Goal: Transaction & Acquisition: Purchase product/service

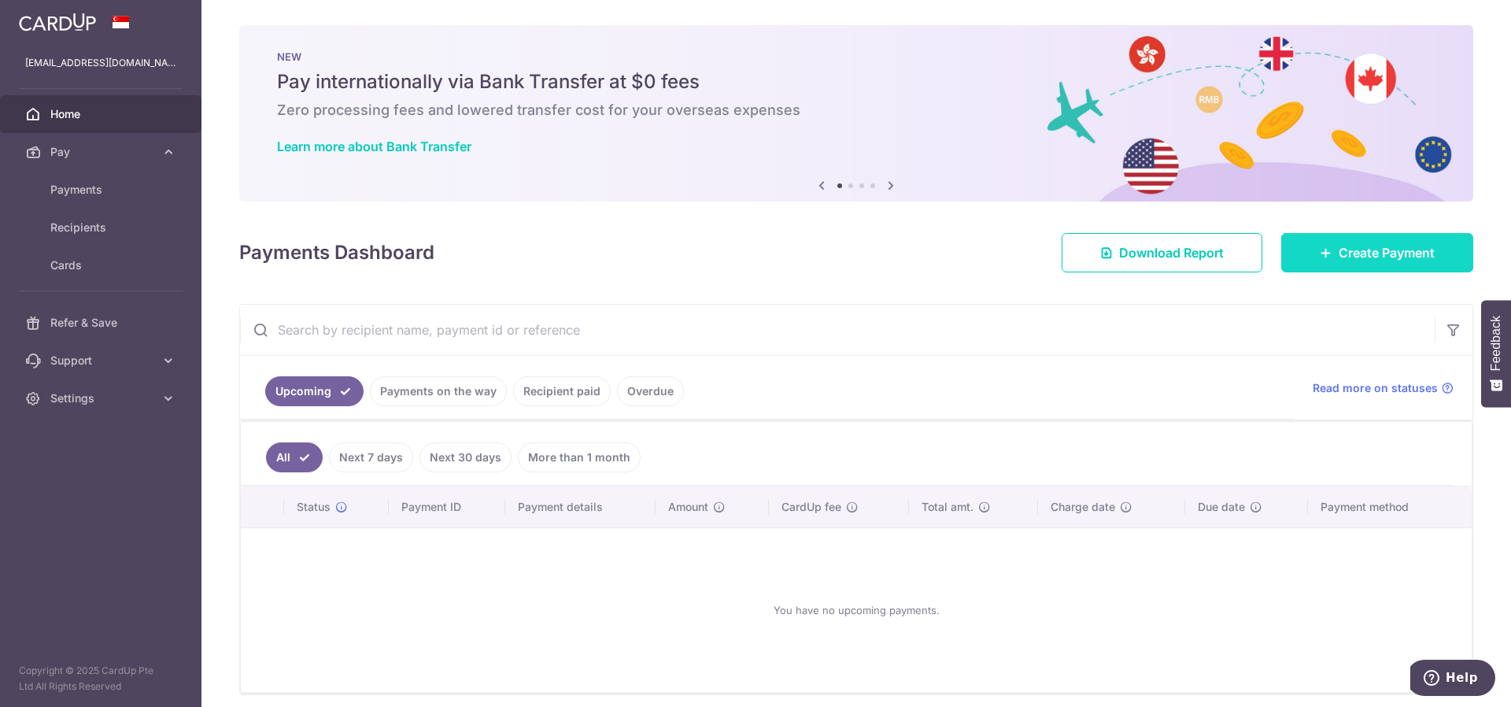
click at [1320, 238] on link "Create Payment" at bounding box center [1377, 252] width 192 height 39
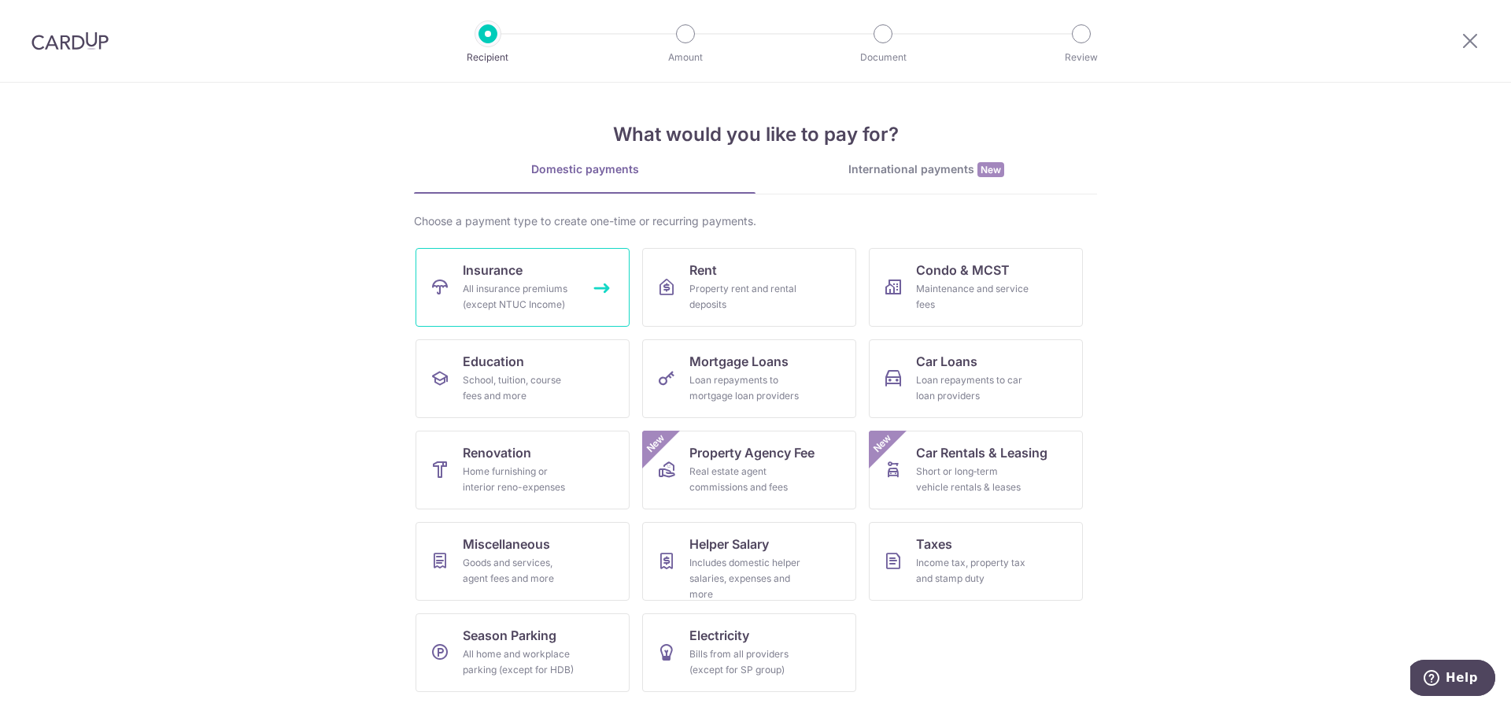
click at [545, 293] on div "All insurance premiums (except NTUC Income)" at bounding box center [519, 296] width 113 height 31
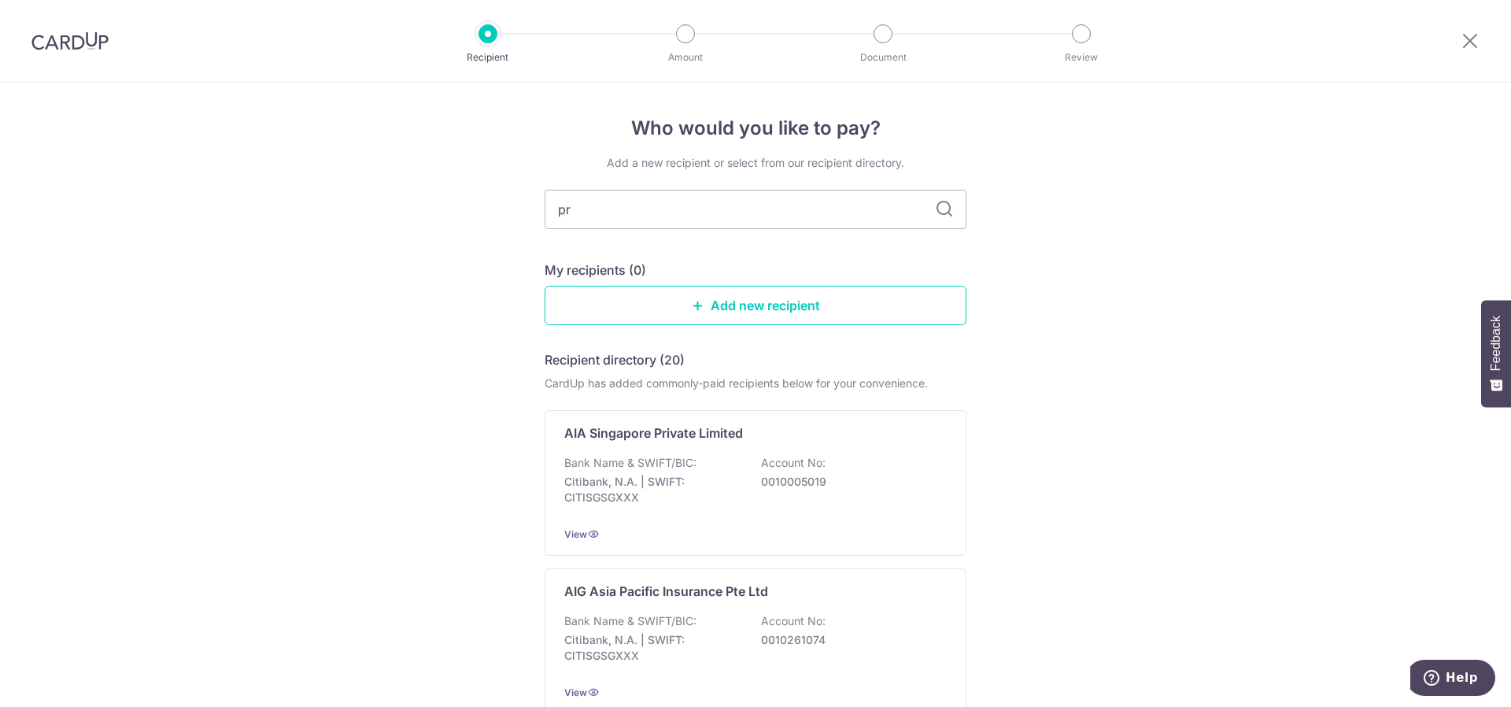
type input "pru"
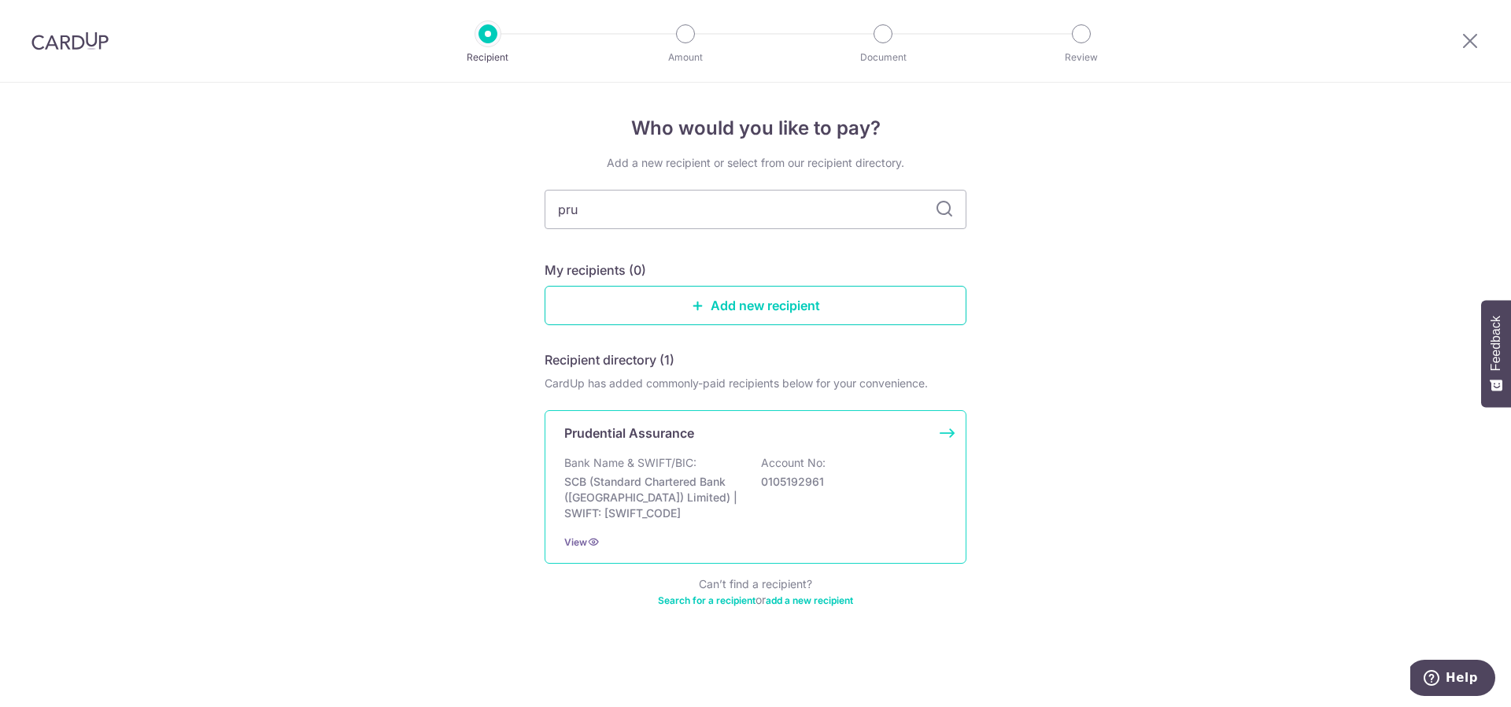
click at [730, 522] on div "Prudential Assurance Bank Name & SWIFT/BIC: SCB (Standard Chartered Bank (Singa…" at bounding box center [756, 486] width 422 height 153
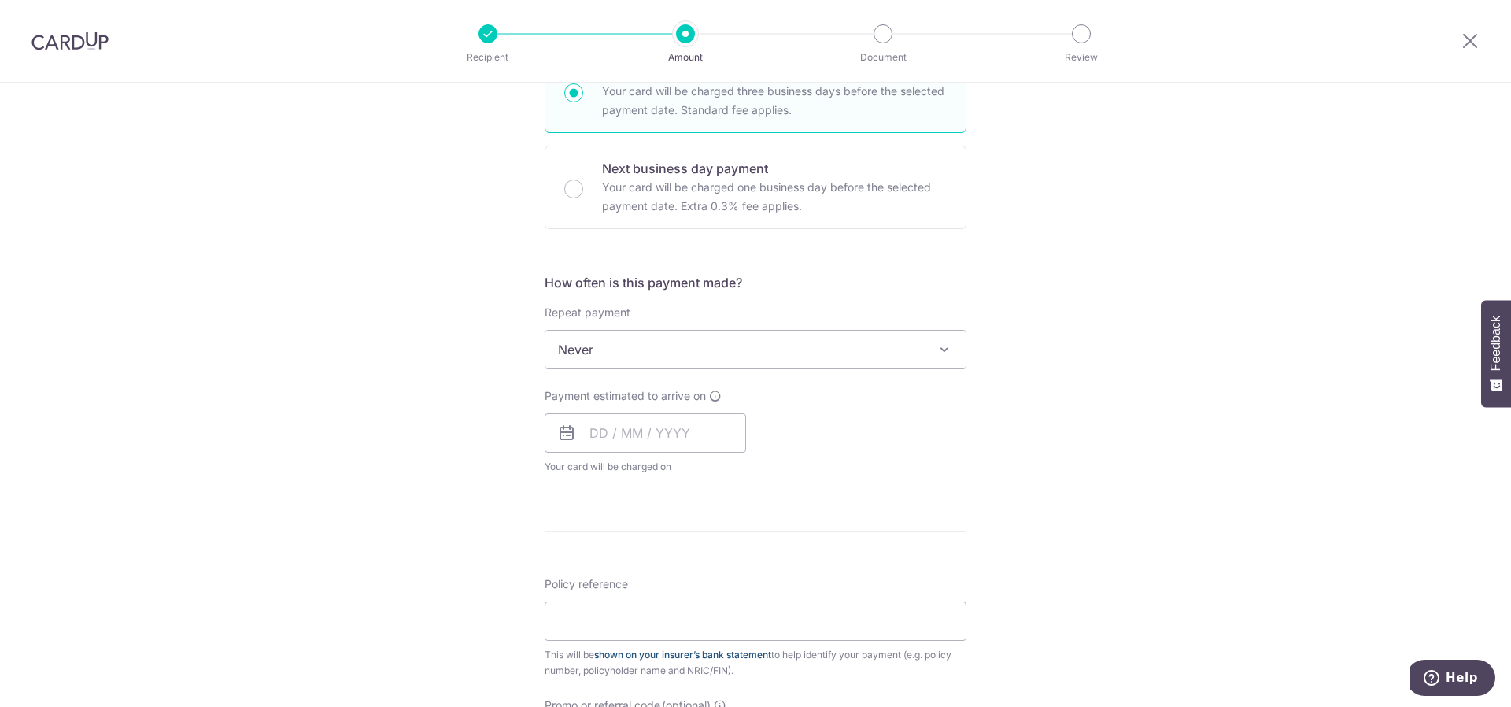
scroll to position [551, 0]
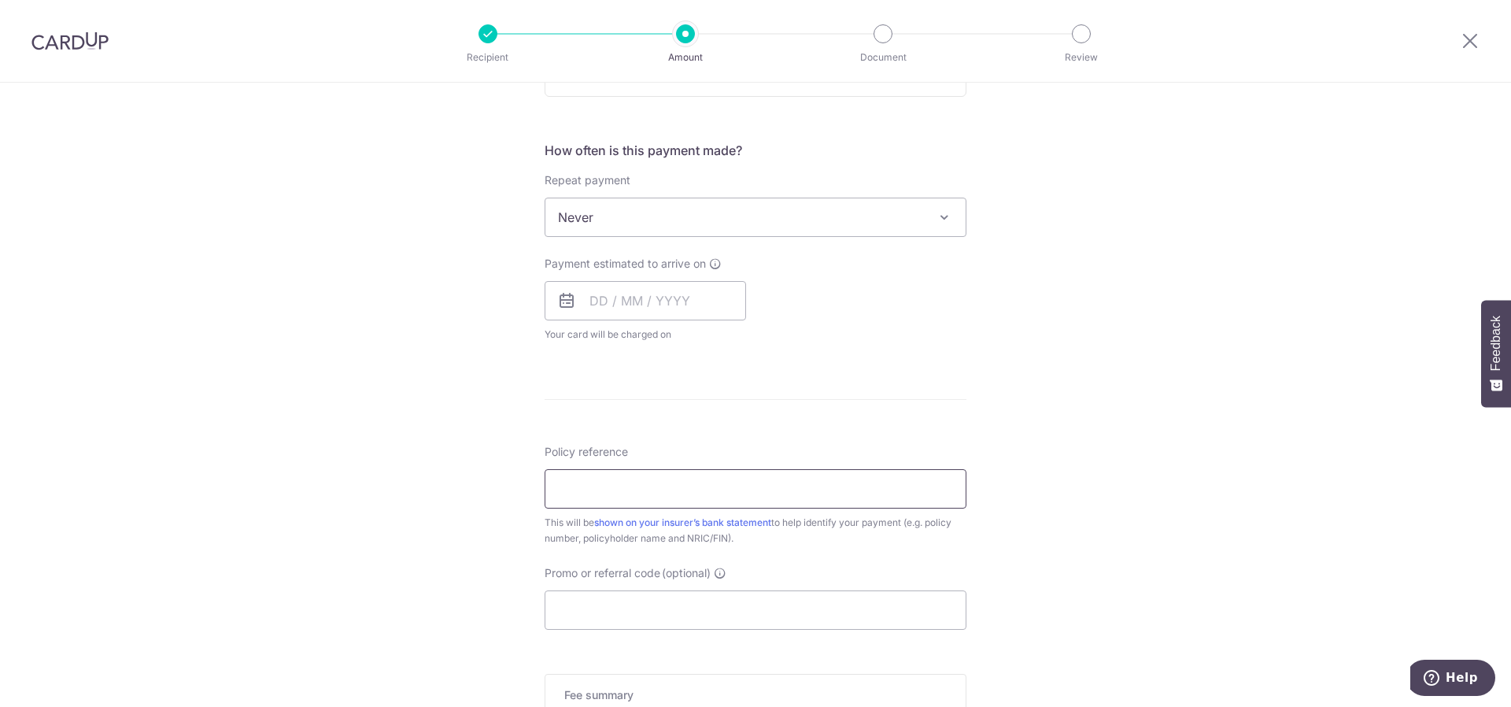
drag, startPoint x: 656, startPoint y: 482, endPoint x: 658, endPoint y: 491, distance: 9.6
click at [656, 482] on input "Policy reference" at bounding box center [756, 488] width 422 height 39
paste input "32225641"
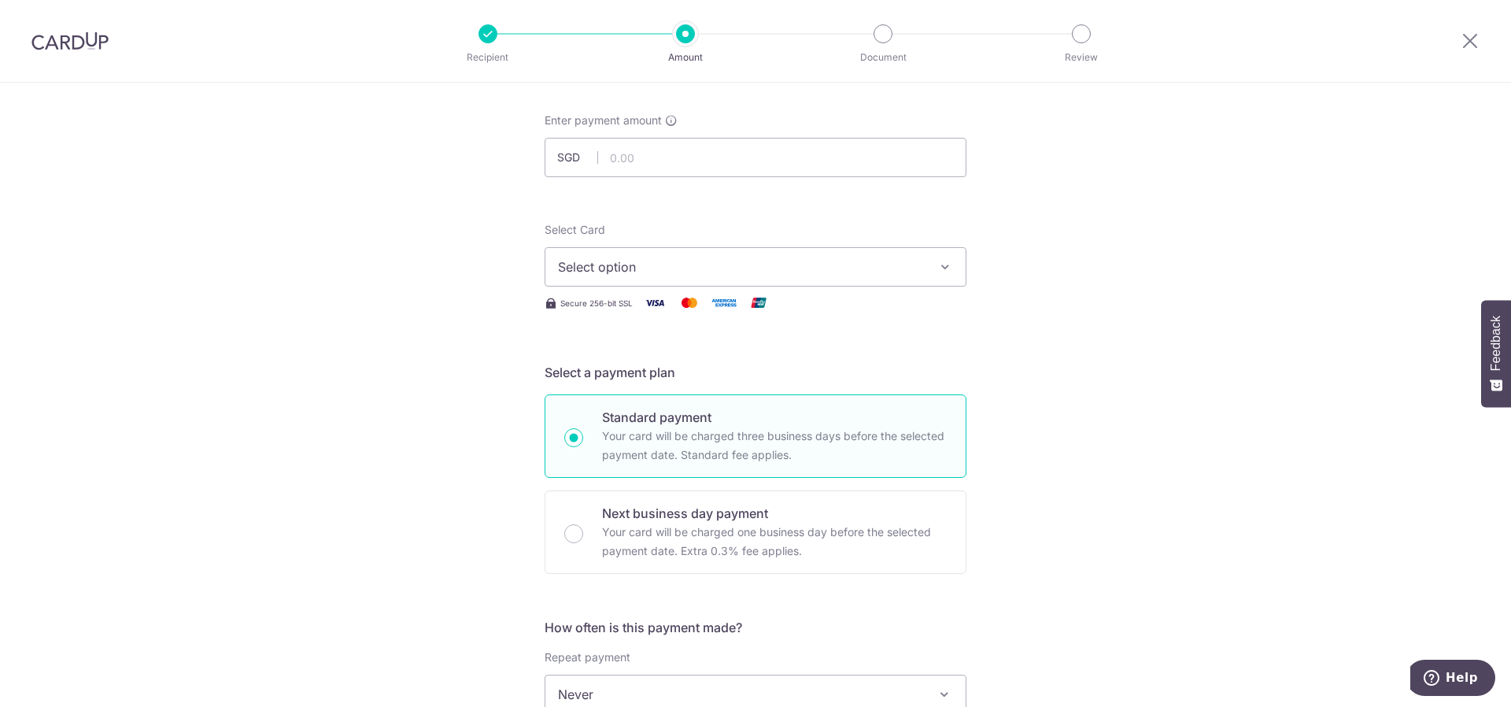
scroll to position [0, 0]
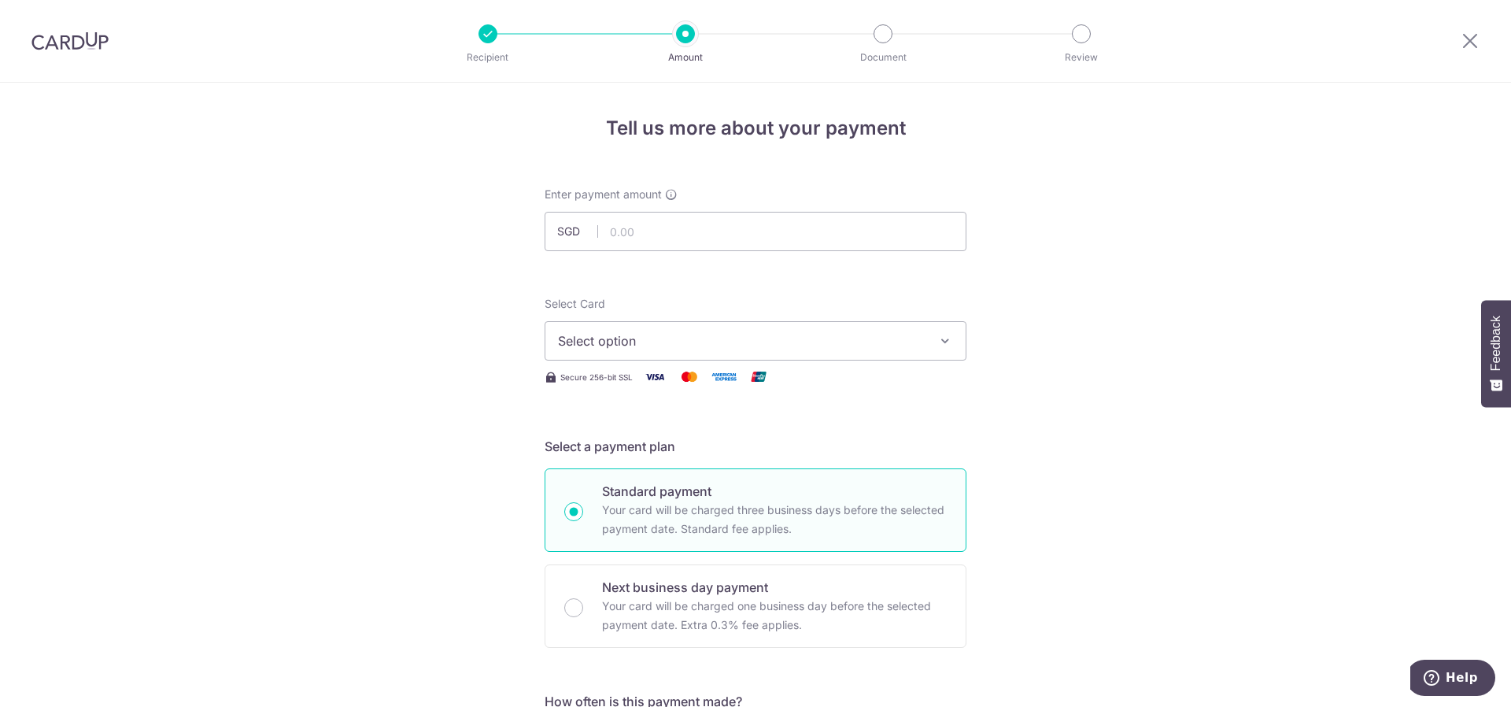
type input "32225641"
click at [665, 337] on span "Select option" at bounding box center [741, 340] width 367 height 19
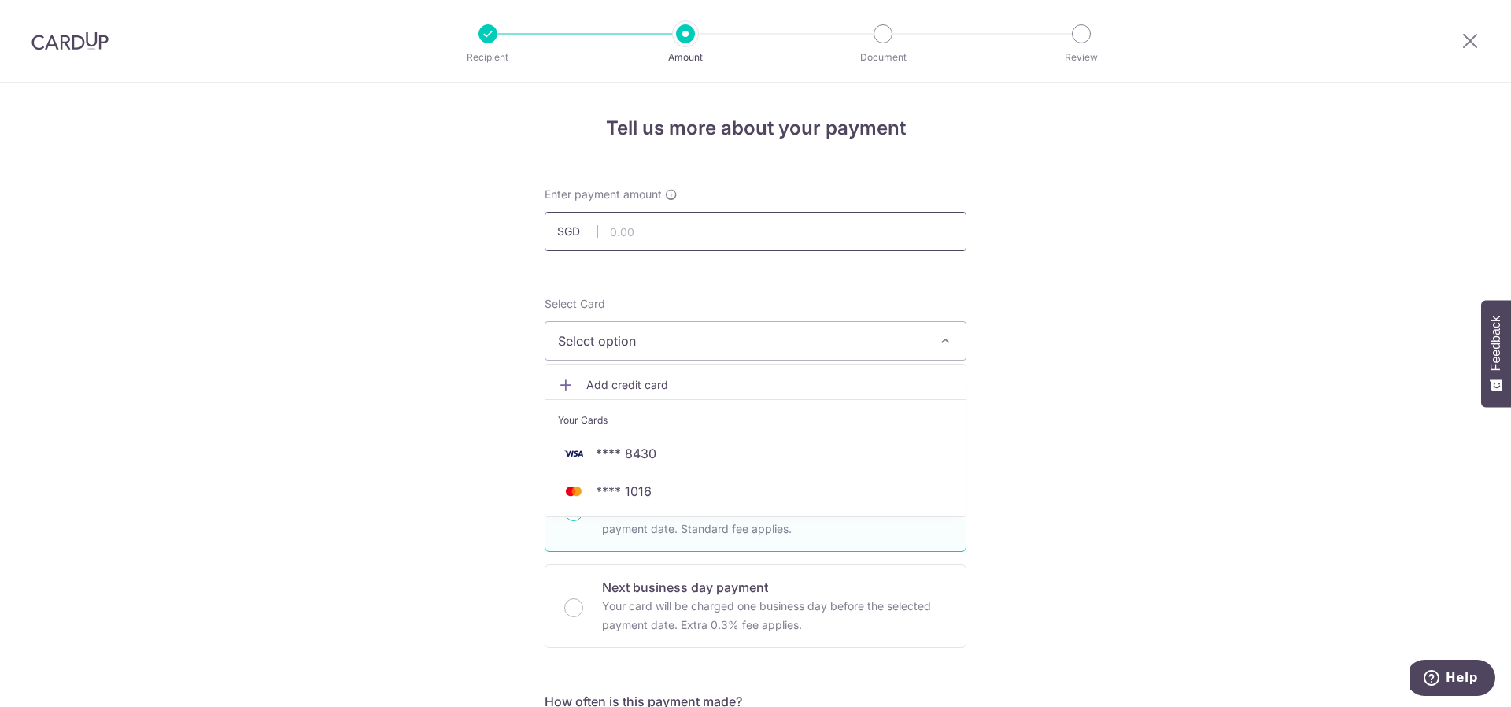
click at [652, 235] on input "text" at bounding box center [756, 231] width 422 height 39
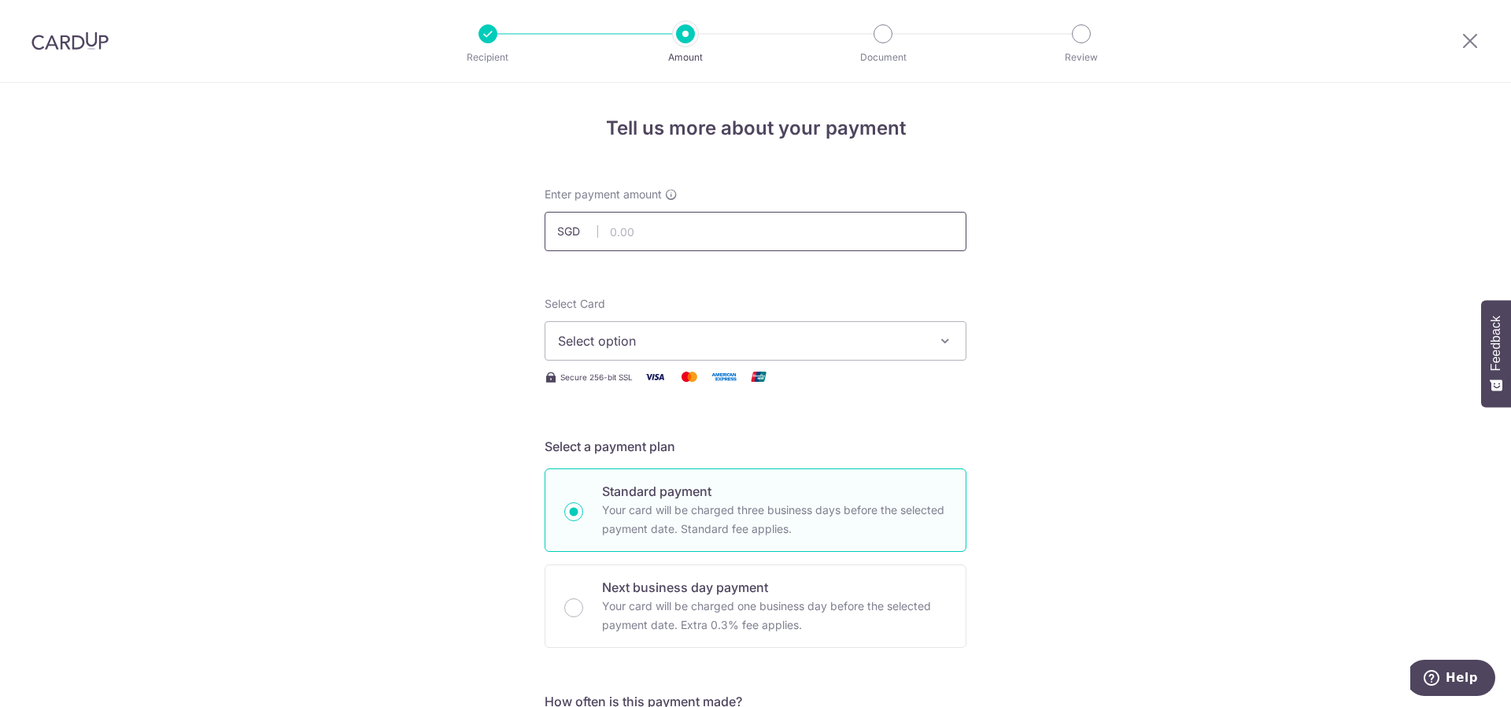
paste input "827.20"
type input "827.20"
click at [694, 345] on span "Select option" at bounding box center [741, 340] width 367 height 19
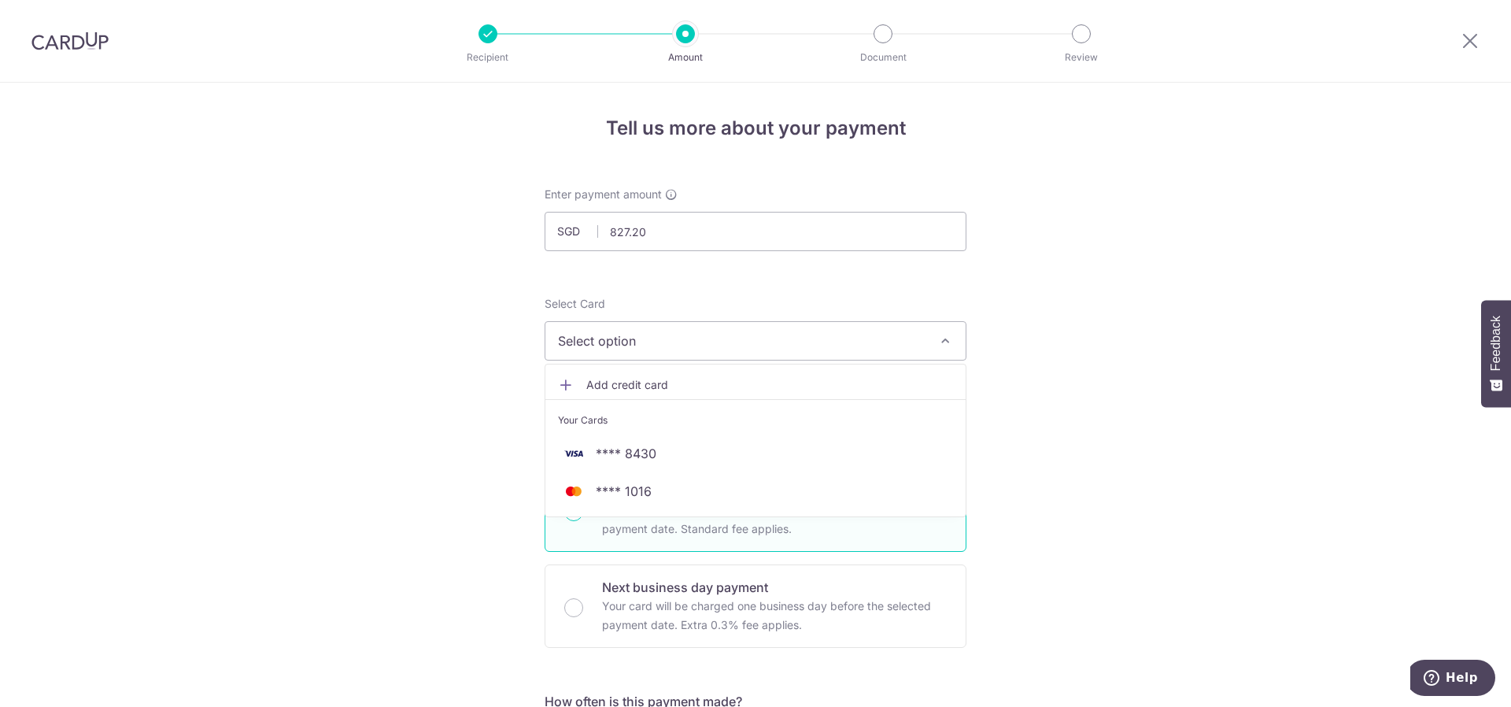
click at [661, 381] on span "Add credit card" at bounding box center [769, 385] width 367 height 16
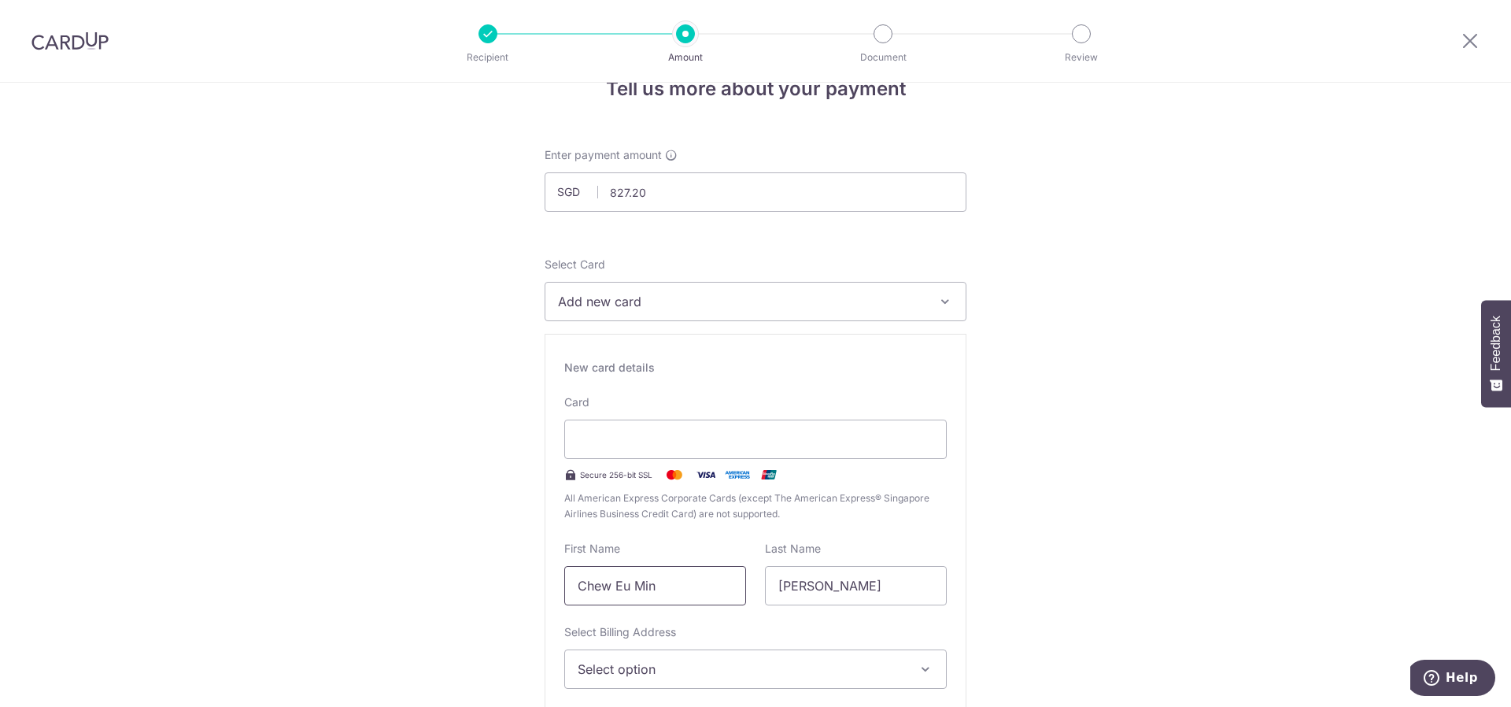
scroll to position [79, 0]
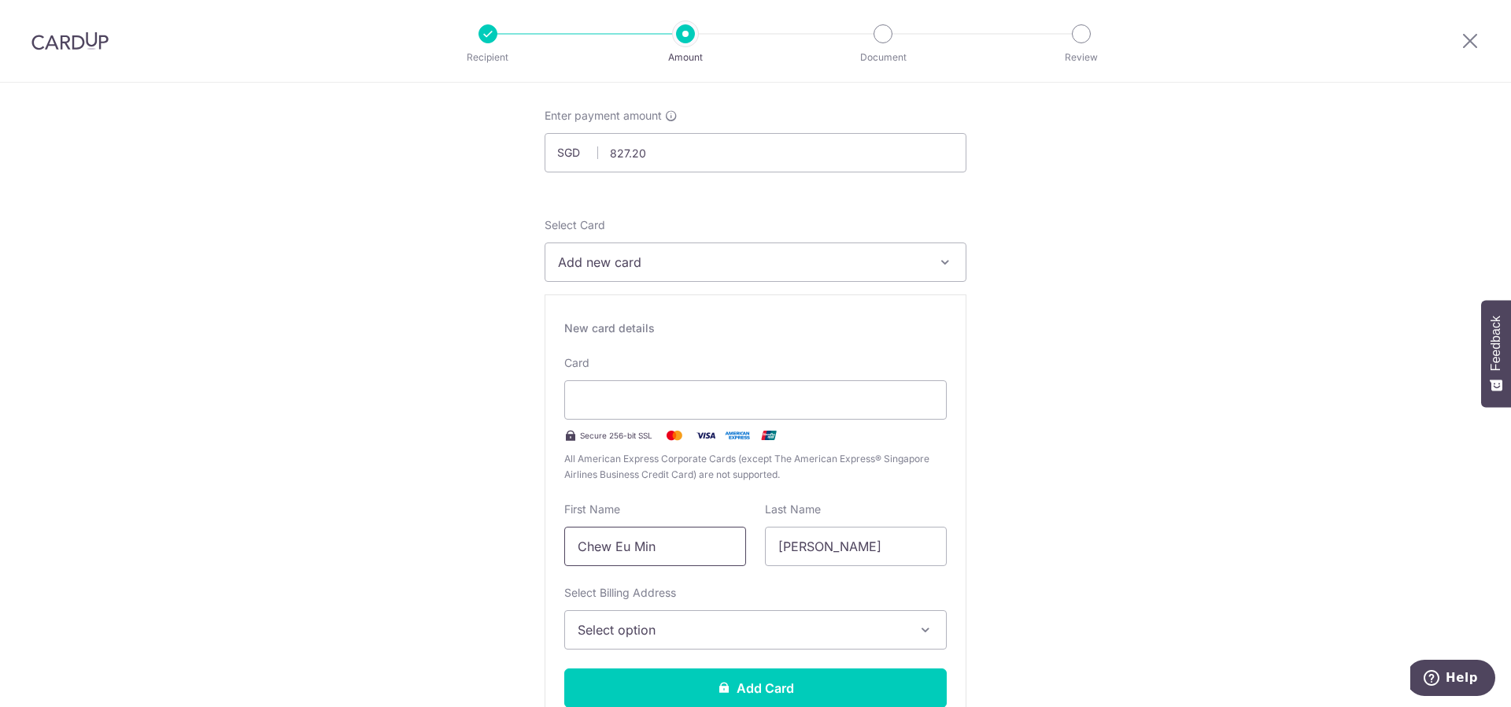
click at [678, 563] on input "Chew Eu Min" at bounding box center [655, 545] width 182 height 39
click at [702, 548] on input "Chew Eu Min" at bounding box center [655, 545] width 182 height 39
drag, startPoint x: 606, startPoint y: 551, endPoint x: 354, endPoint y: 522, distance: 253.5
type input "Eu Min"
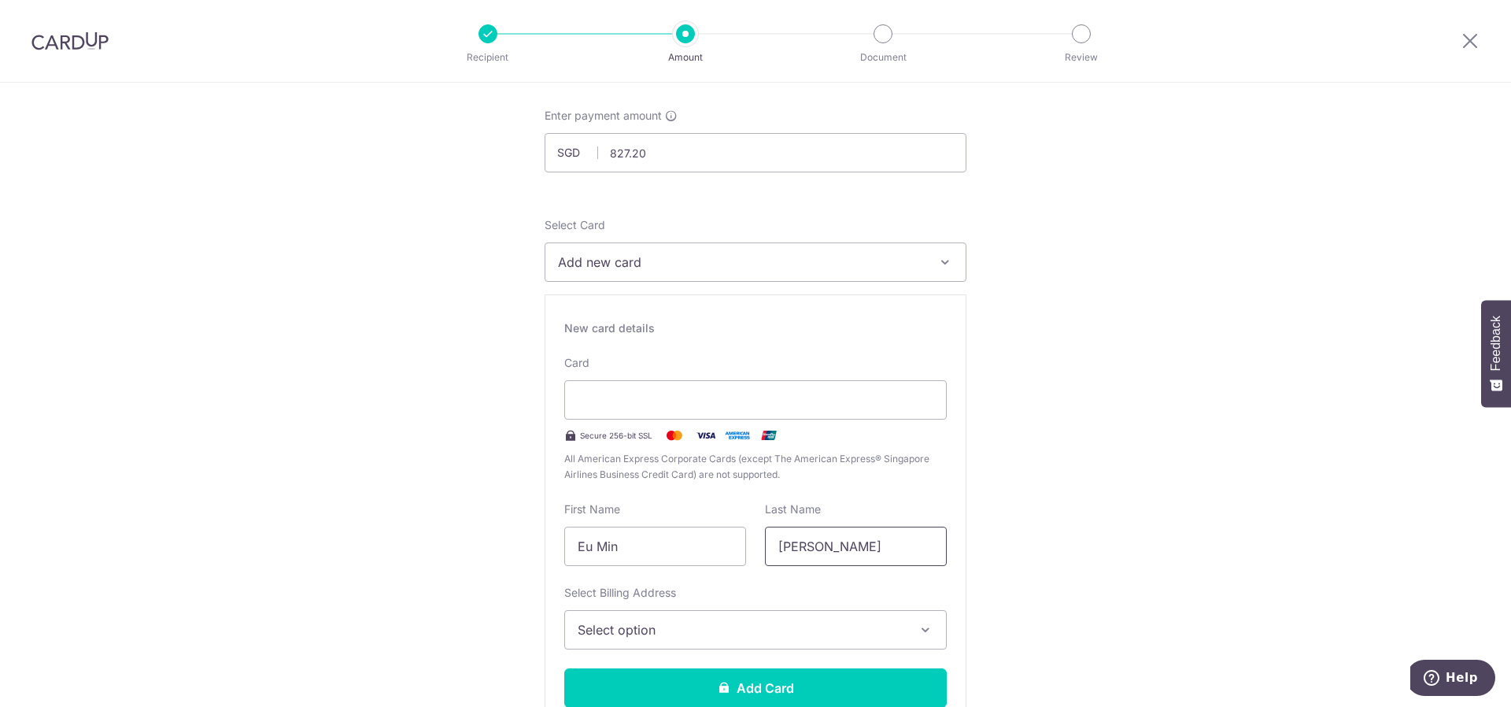
click at [857, 537] on input "Joshua" at bounding box center [856, 545] width 182 height 39
paste input "Chew"
drag, startPoint x: 818, startPoint y: 544, endPoint x: 469, endPoint y: 512, distance: 350.0
type input "Chew"
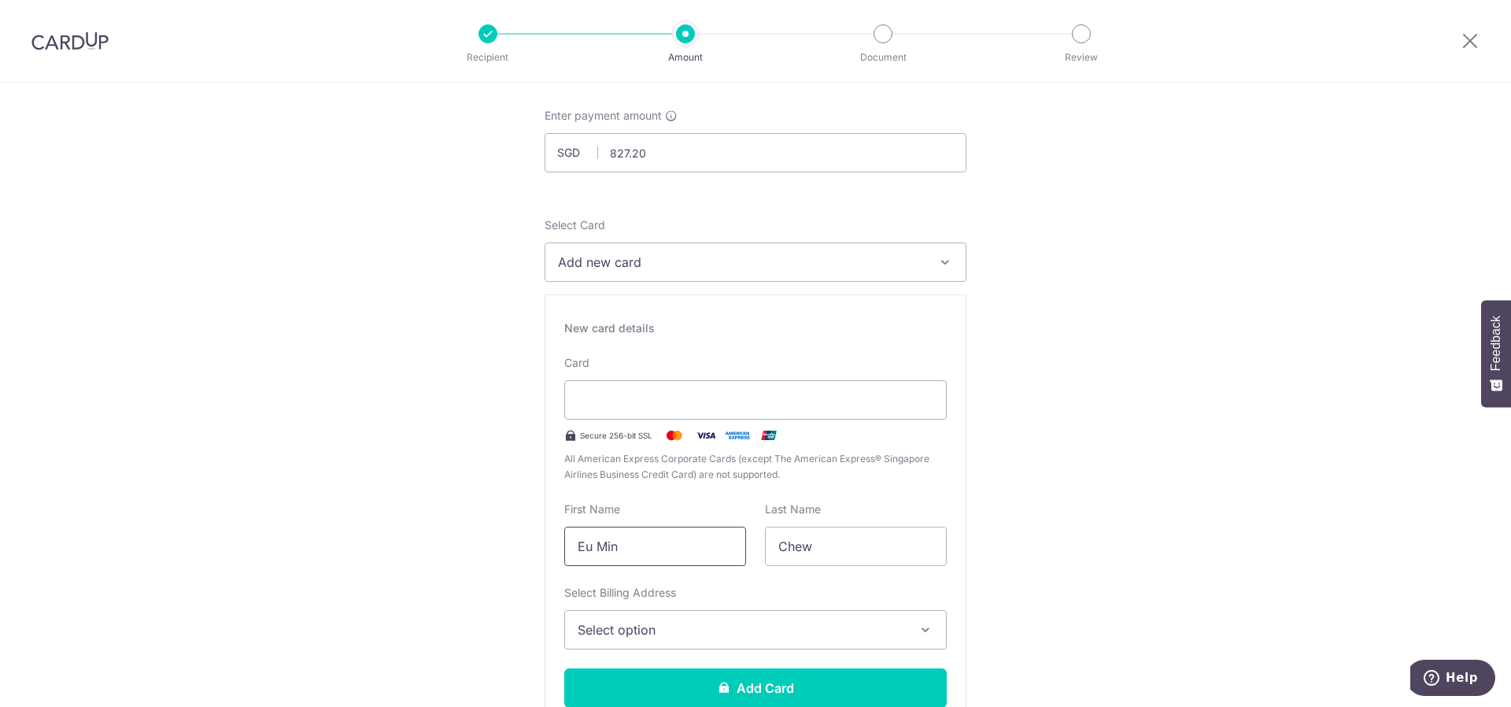
click at [568, 547] on input "Eu Min" at bounding box center [655, 545] width 182 height 39
paste input "Joshua"
type input "Joshua Eu Min"
click at [681, 629] on span "Select option" at bounding box center [741, 629] width 327 height 19
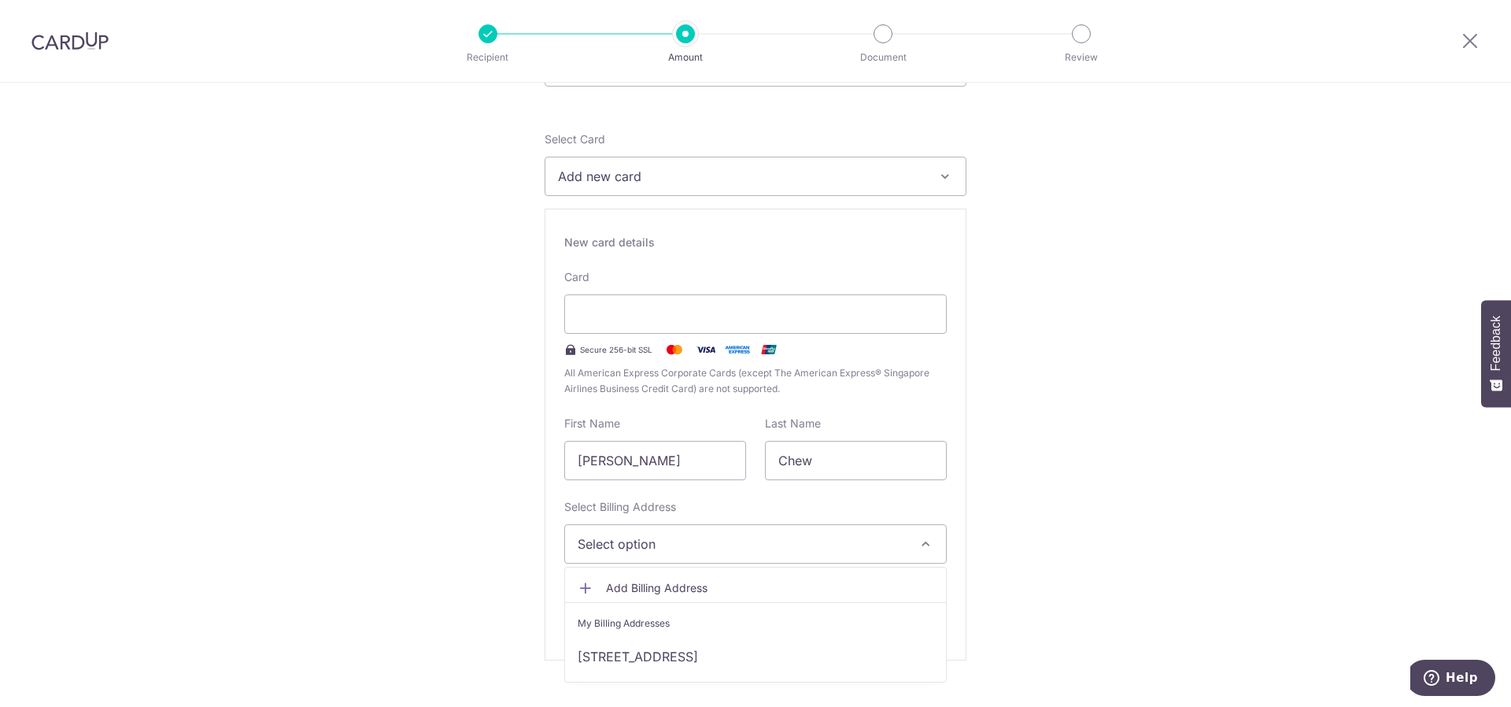
scroll to position [315, 0]
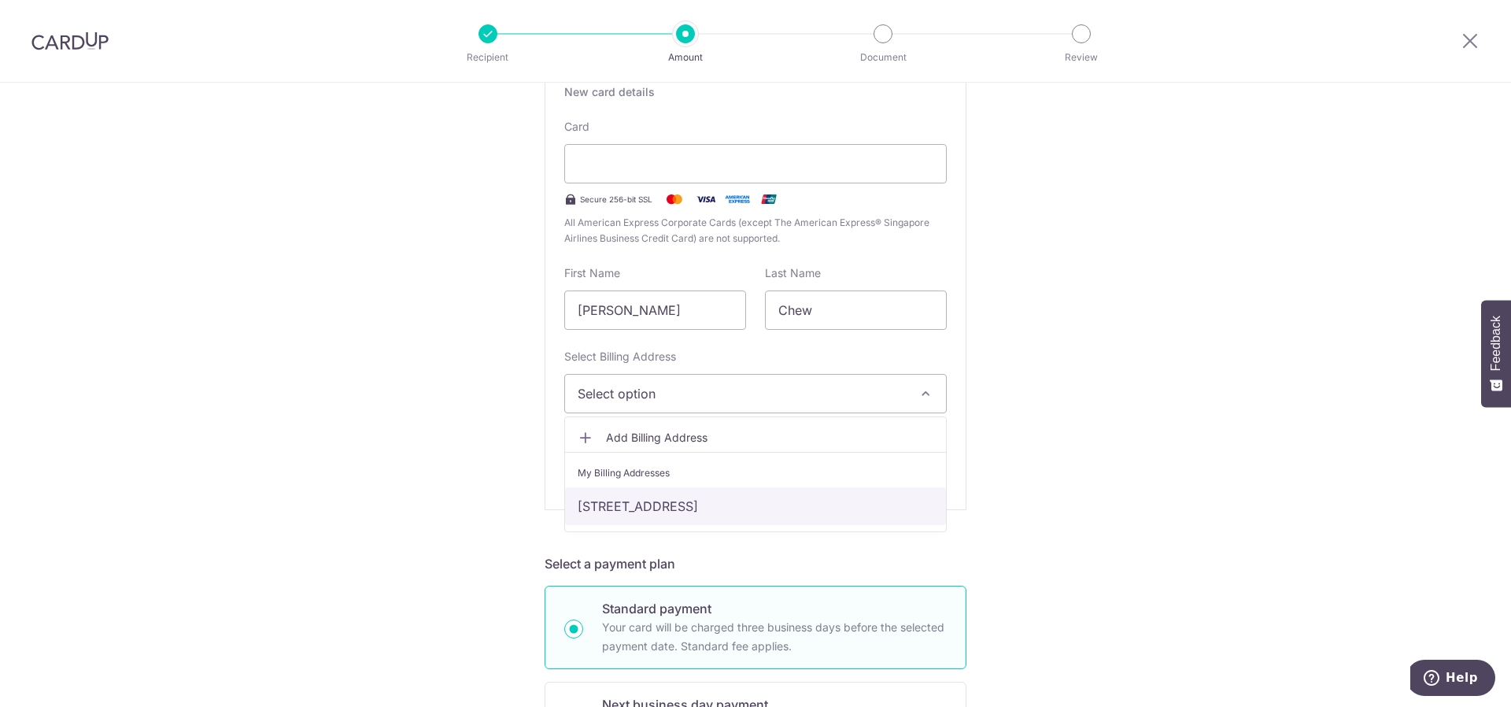
click at [707, 493] on link "4 Flora Road #07-03, Singapore, Singapore, Singapore-509726" at bounding box center [755, 506] width 381 height 38
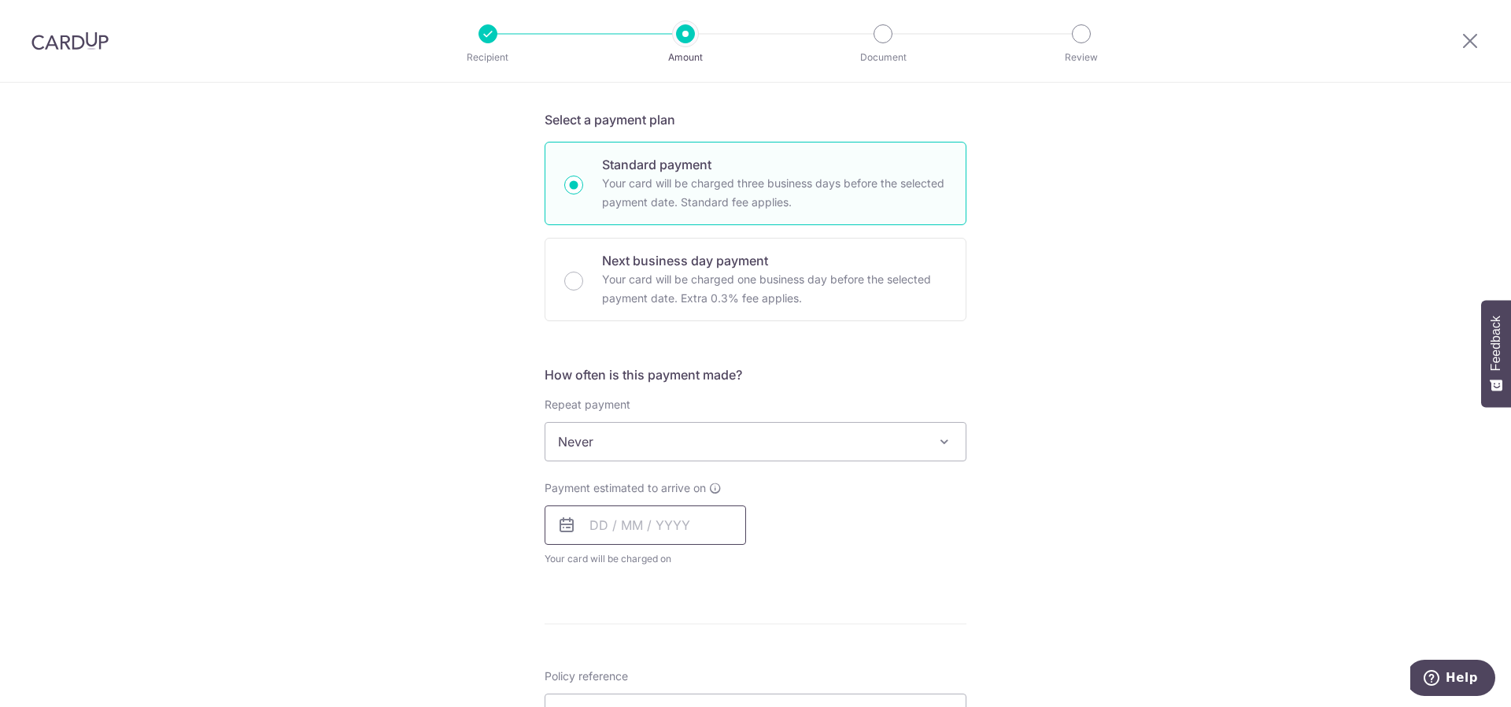
scroll to position [787, 0]
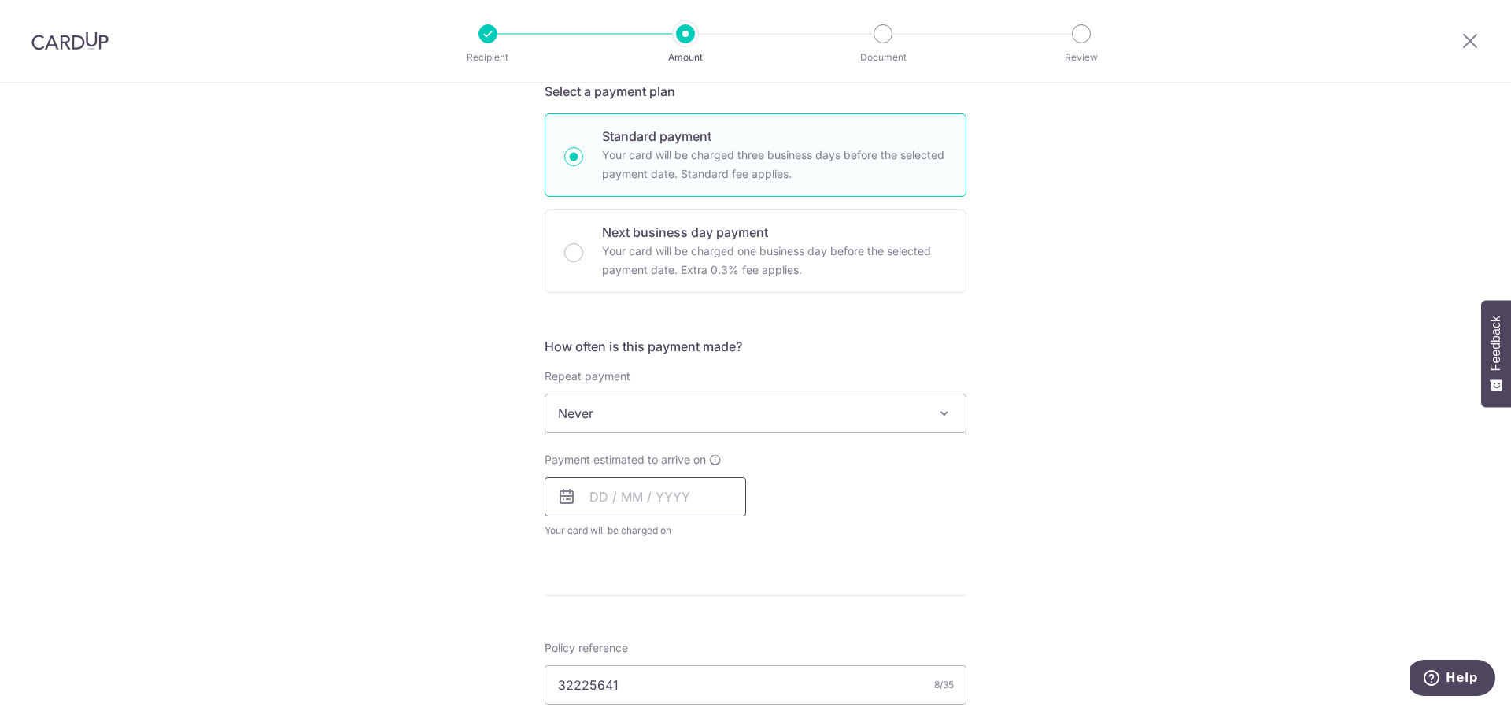
click at [590, 501] on input "text" at bounding box center [645, 496] width 201 height 39
click at [701, 641] on link "9" at bounding box center [702, 639] width 25 height 25
type input "09/10/2025"
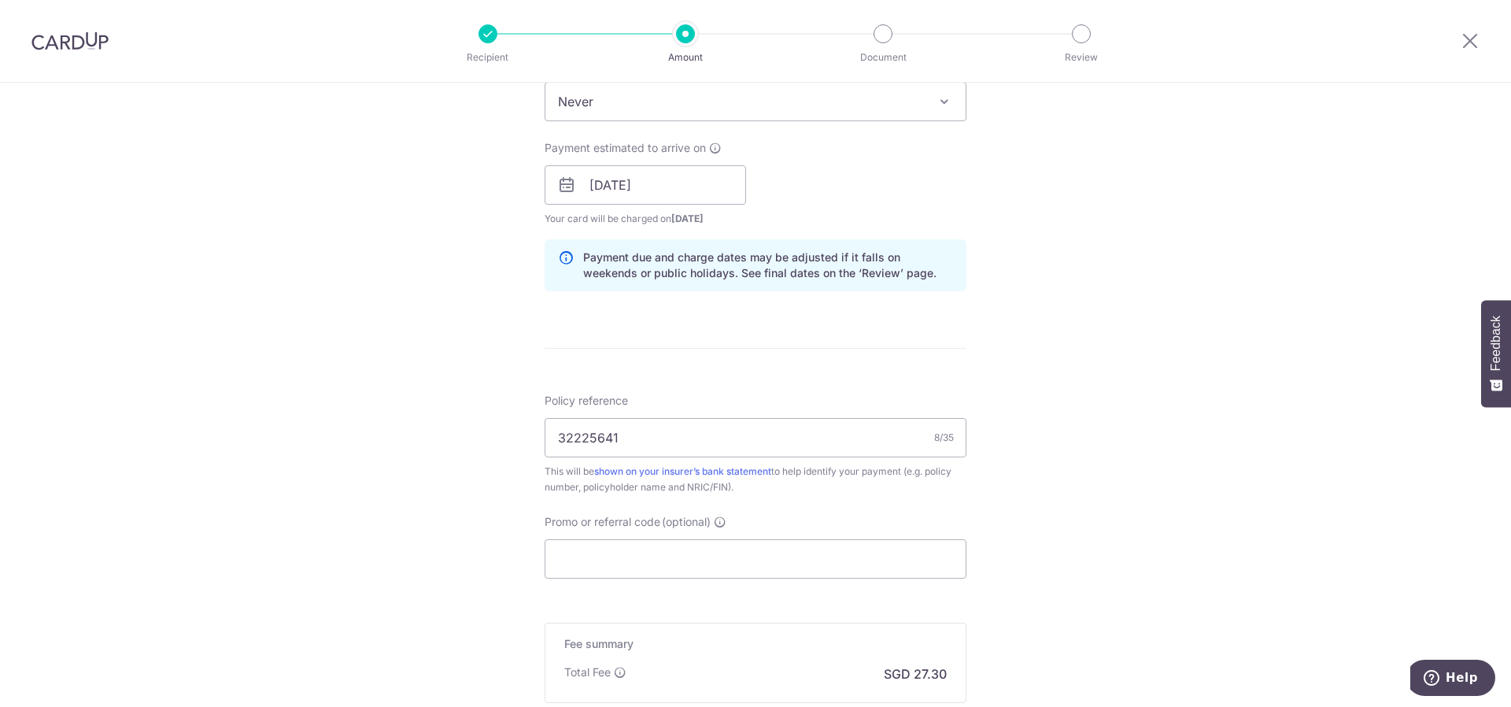
scroll to position [1102, 0]
click at [656, 562] on input "Promo or referral code (optional)" at bounding box center [756, 555] width 422 height 39
paste input "MILELION"
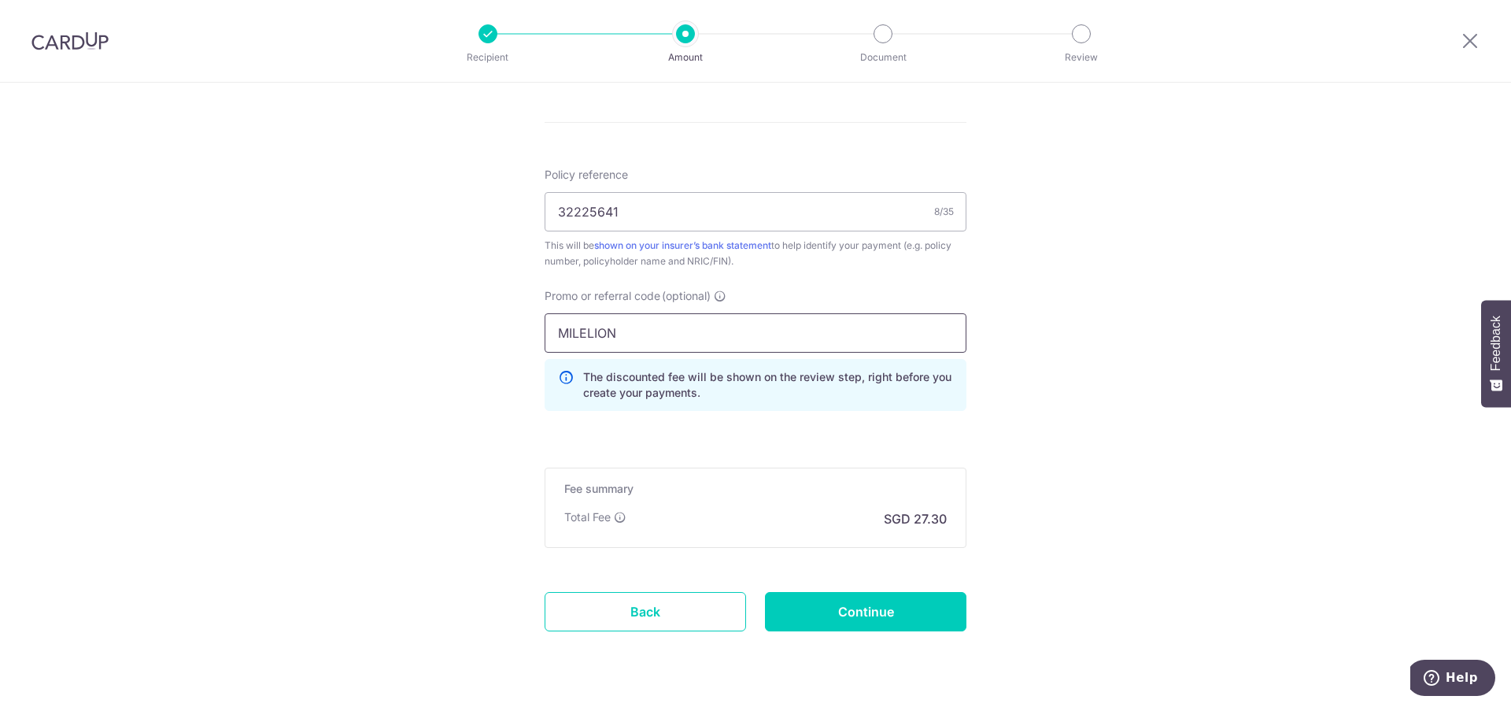
scroll to position [1338, 0]
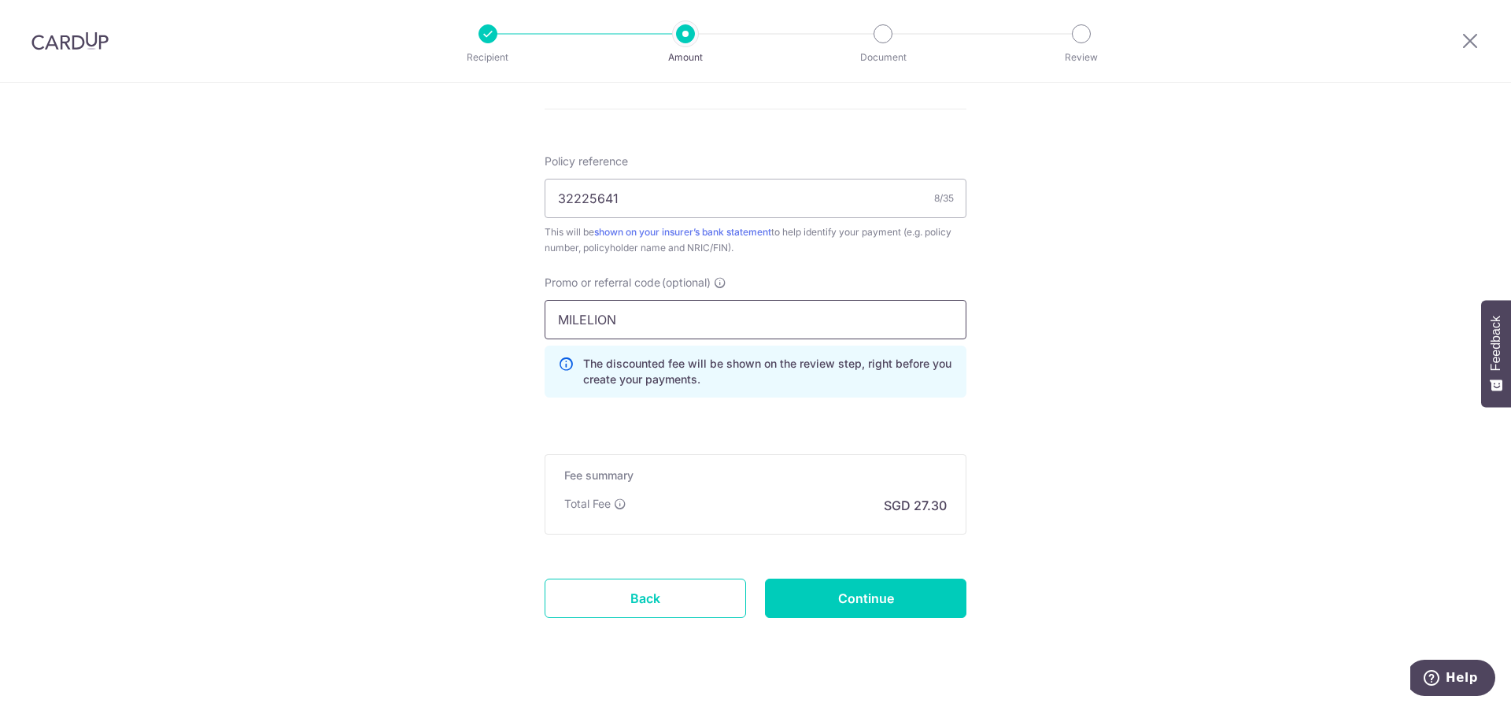
type input "MILELION"
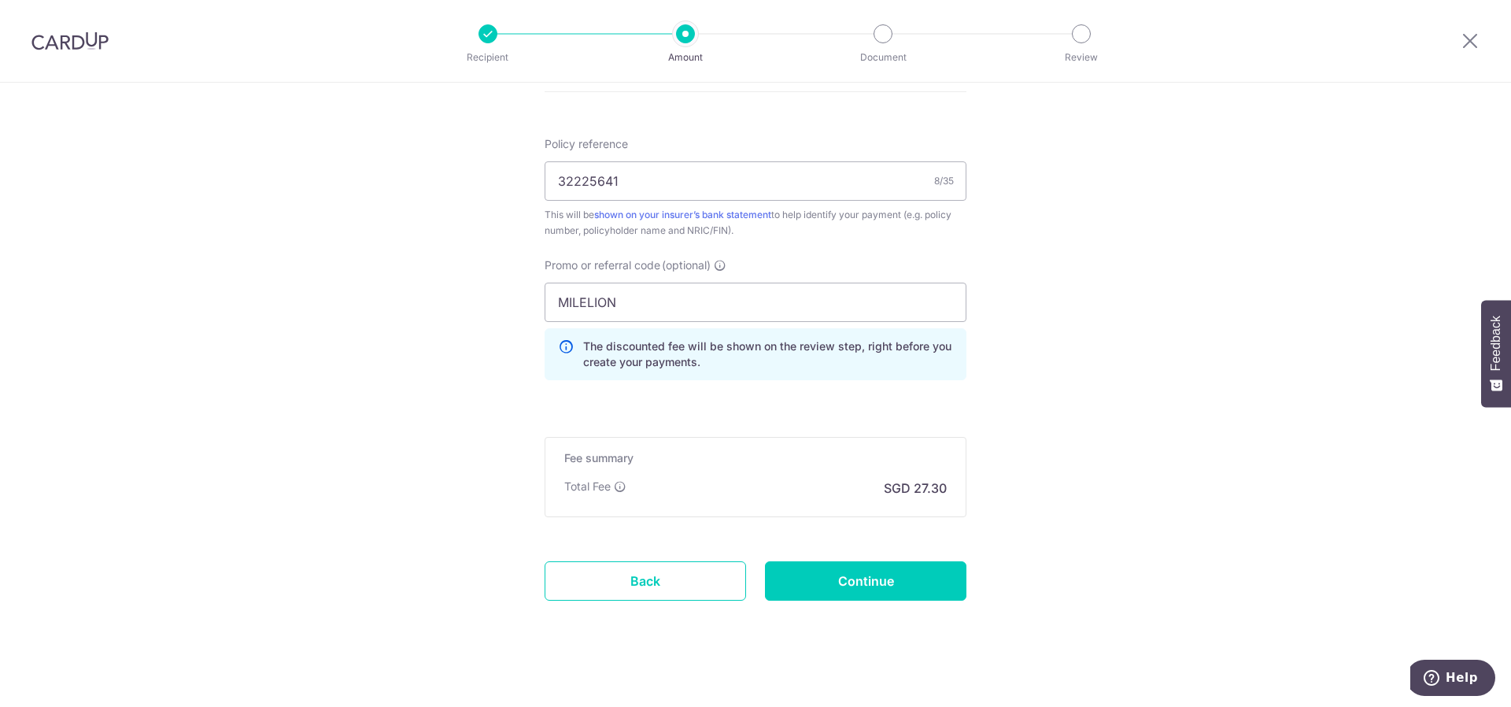
scroll to position [1367, 0]
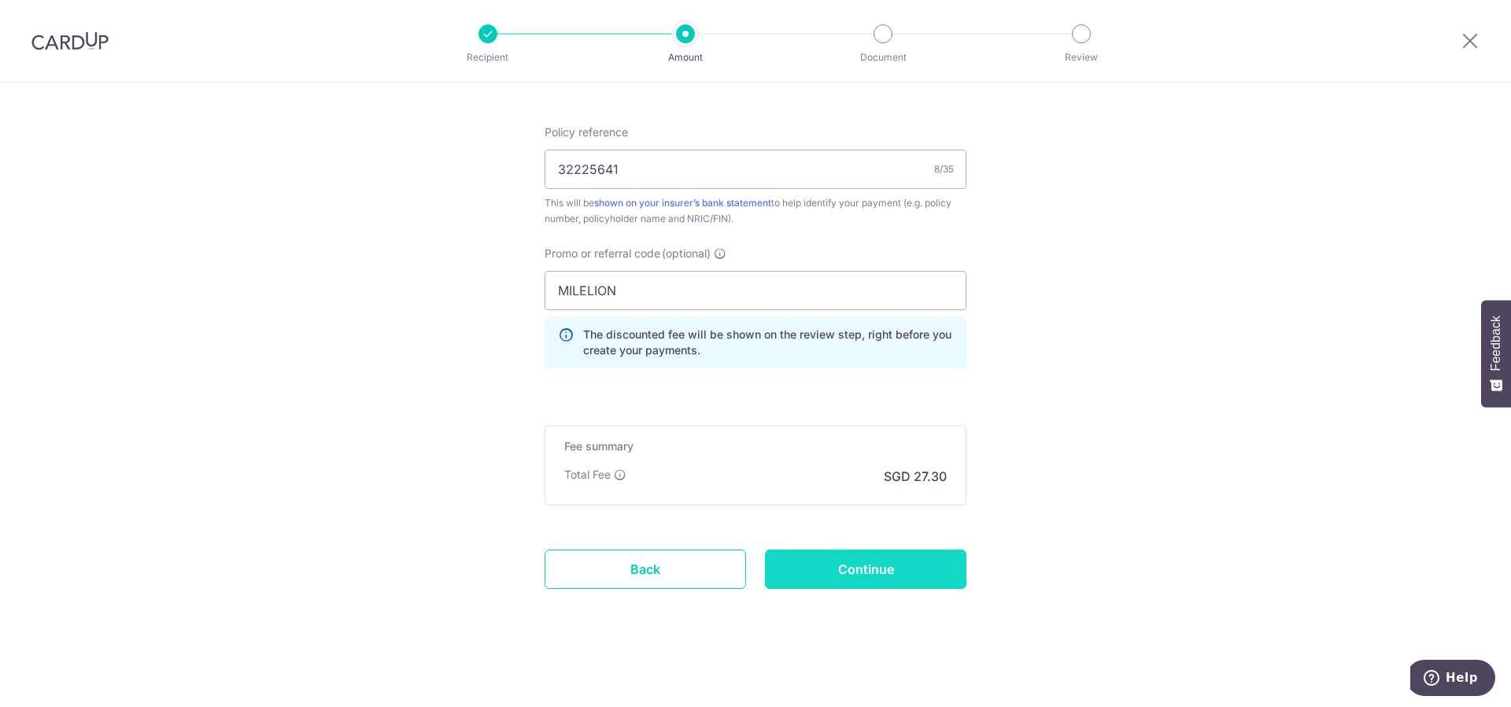
click at [867, 564] on input "Continue" at bounding box center [865, 568] width 201 height 39
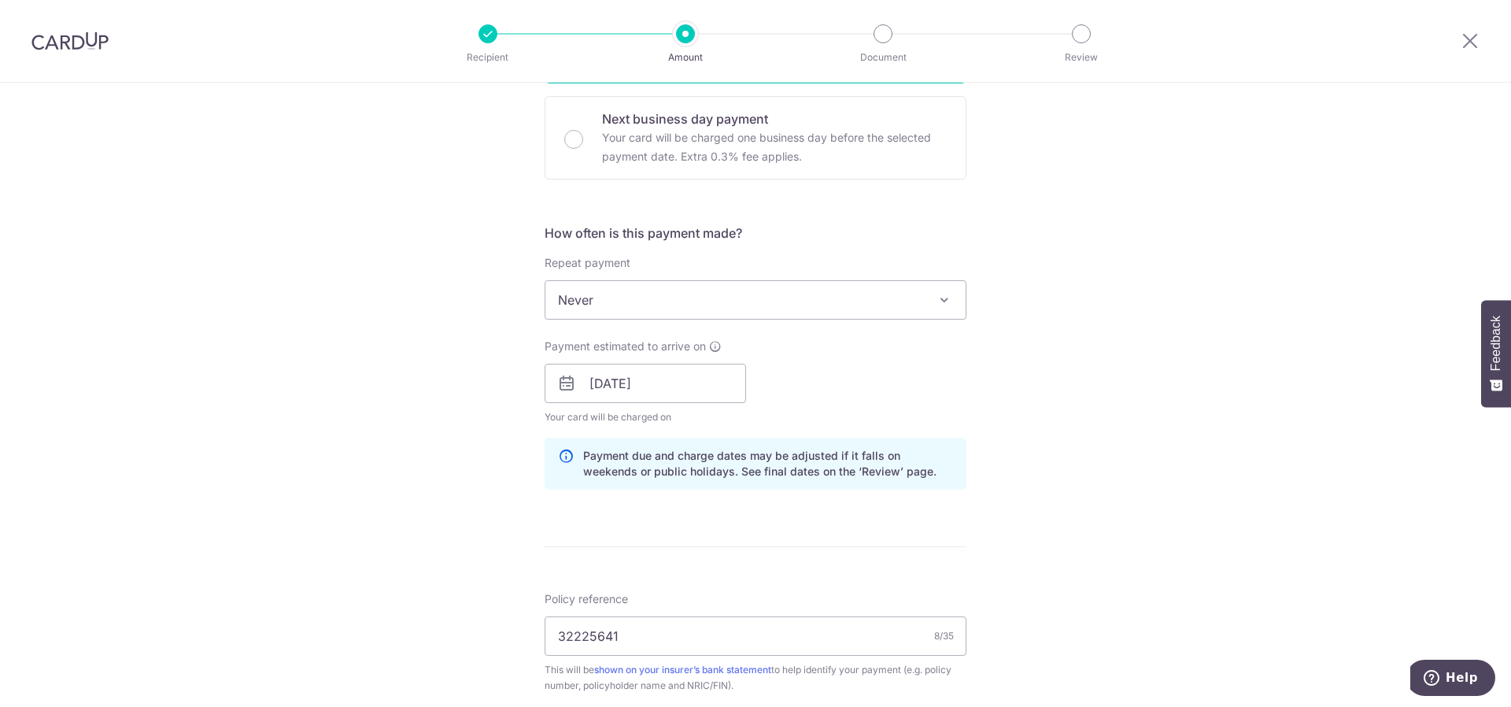
scroll to position [389, 0]
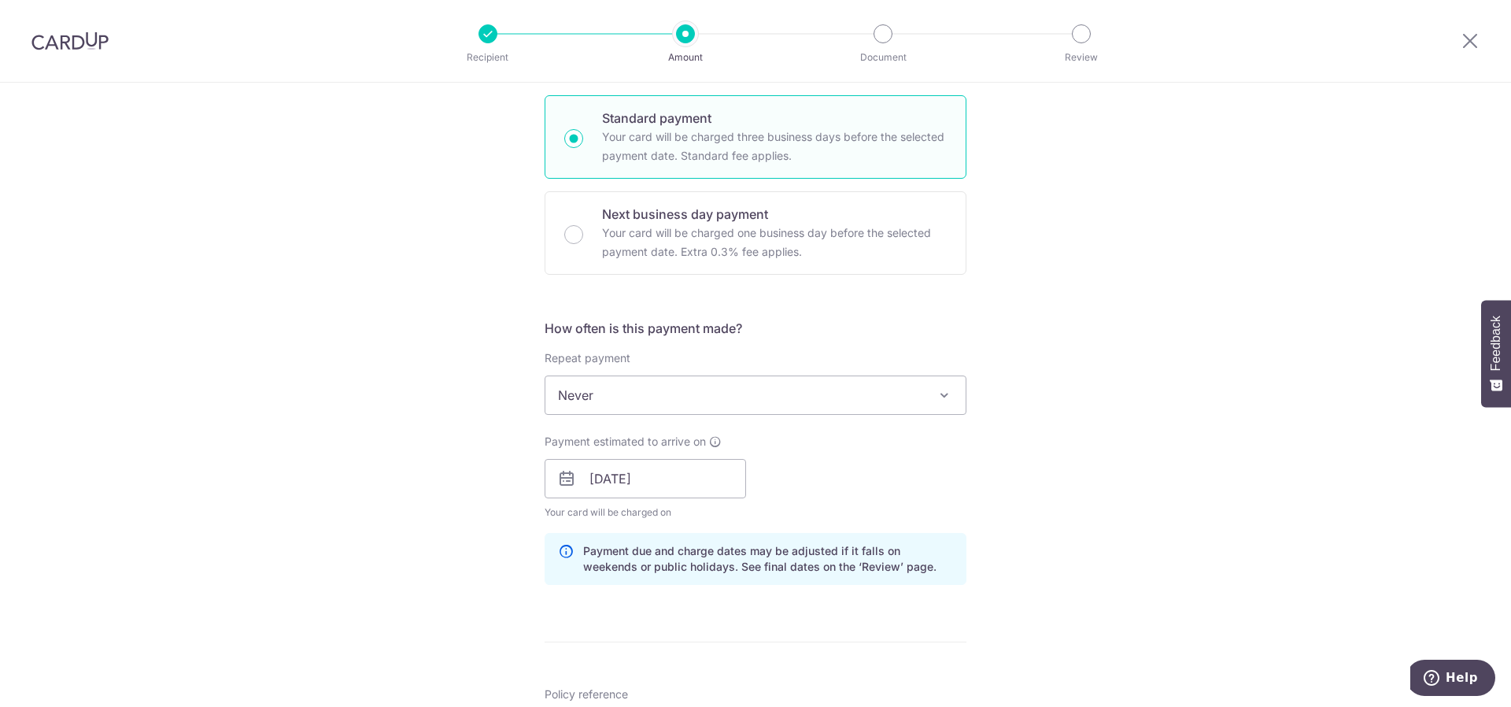
click at [663, 377] on span "Never" at bounding box center [755, 395] width 420 height 38
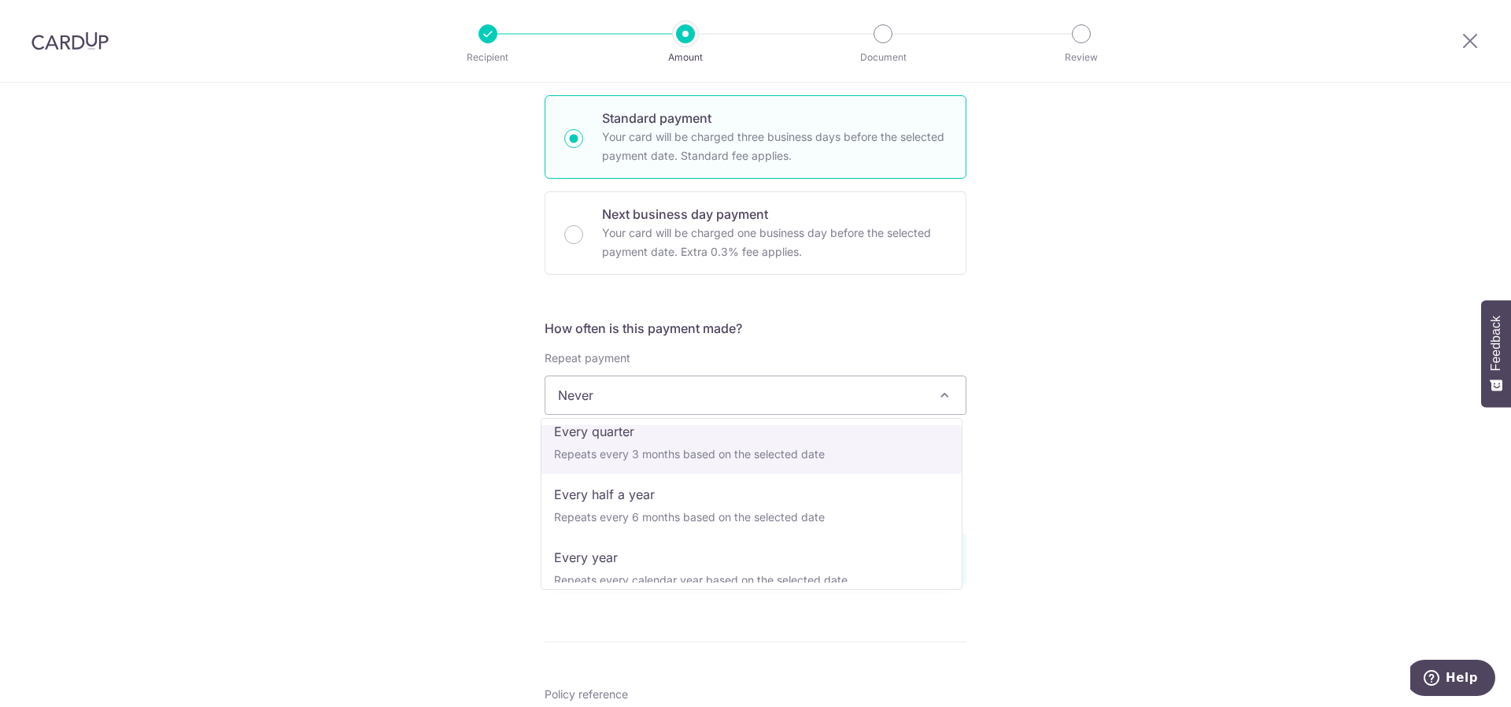
scroll to position [220, 0]
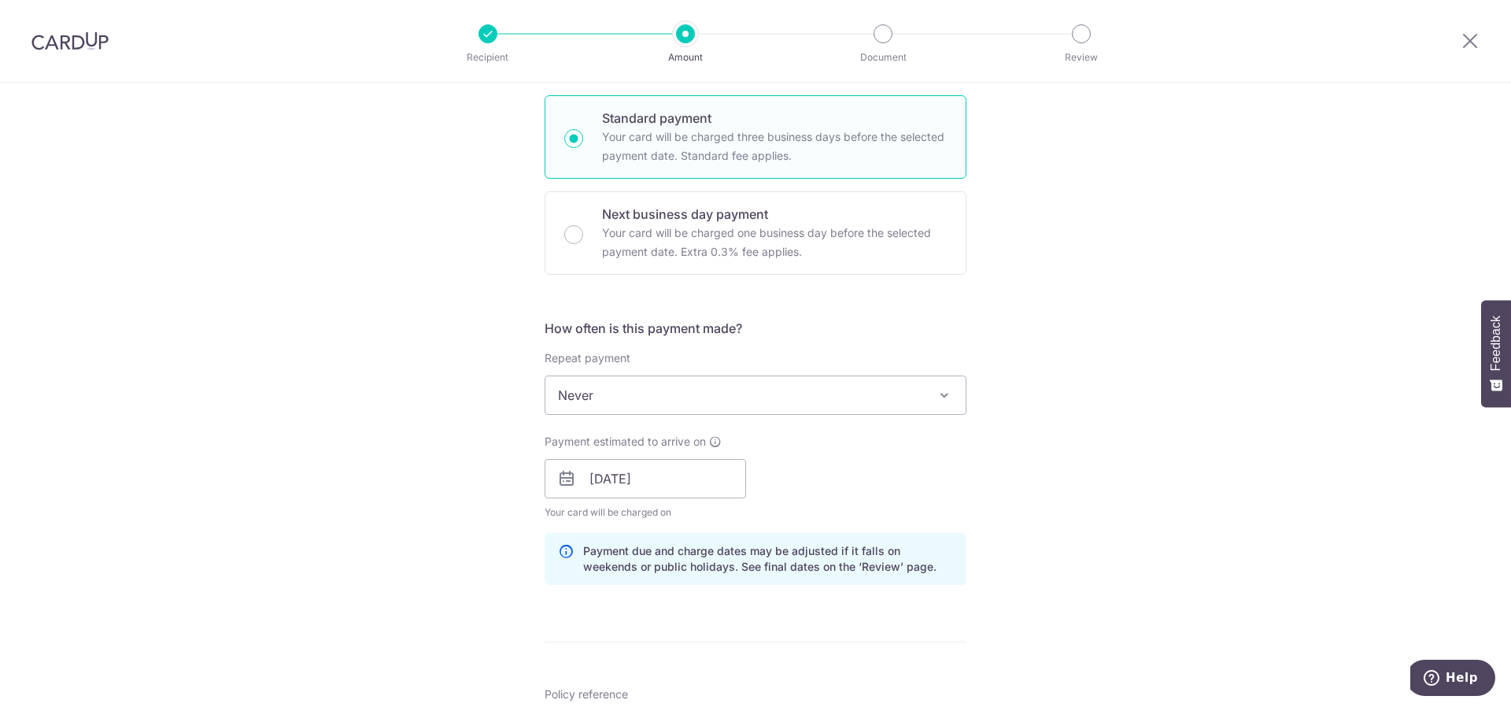
click at [1125, 403] on div "Tell us more about your payment Enter payment amount SGD 827.20 827.20 Select C…" at bounding box center [755, 492] width 1511 height 1597
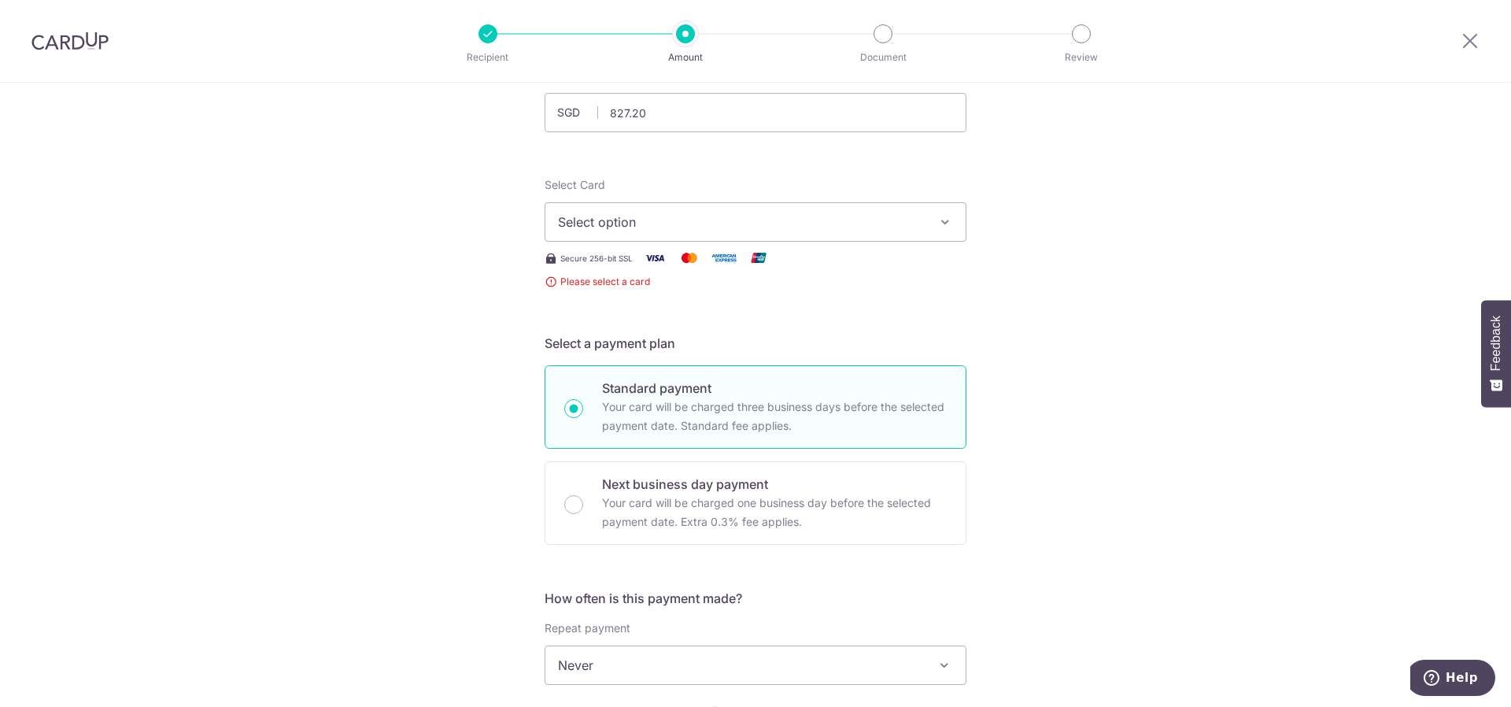
scroll to position [0, 0]
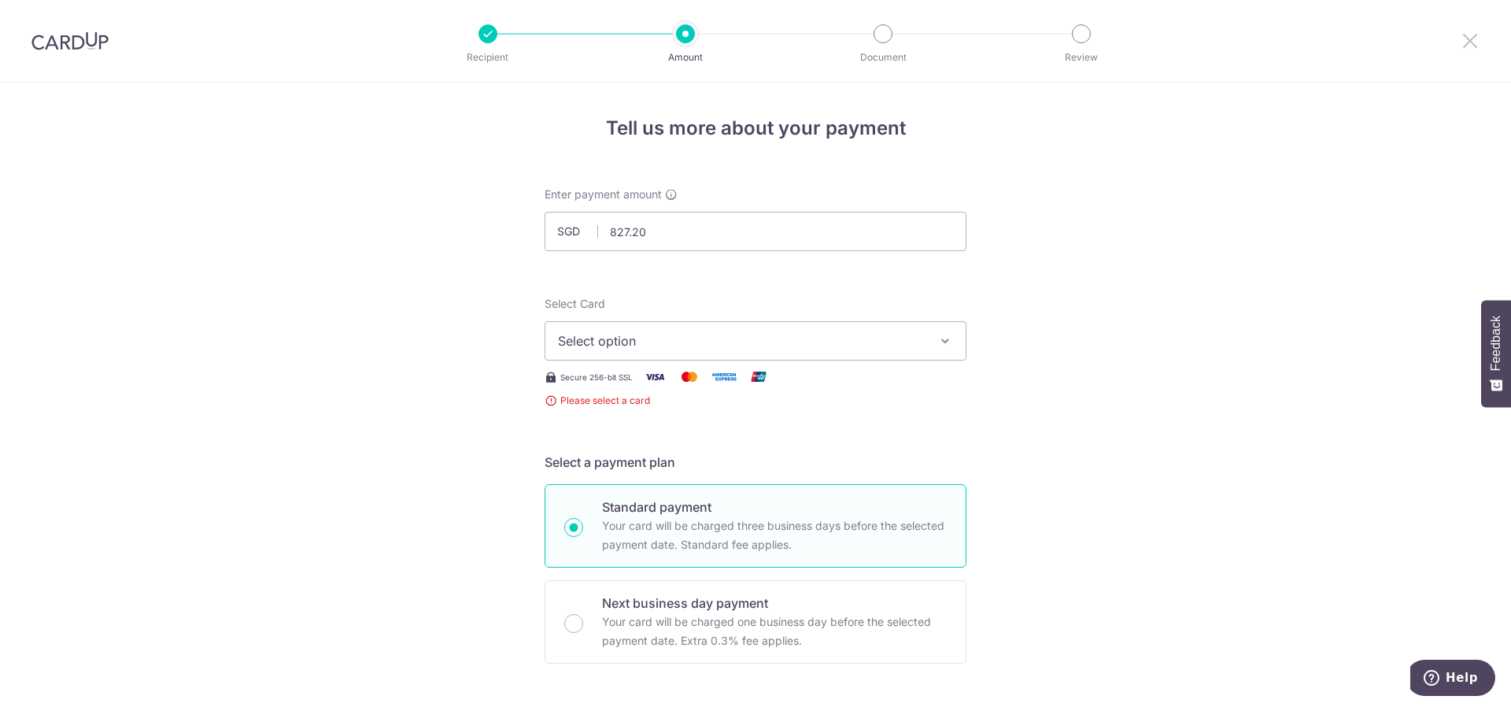
drag, startPoint x: 1473, startPoint y: 39, endPoint x: 826, endPoint y: 76, distance: 648.0
click at [1472, 40] on icon at bounding box center [1470, 41] width 19 height 20
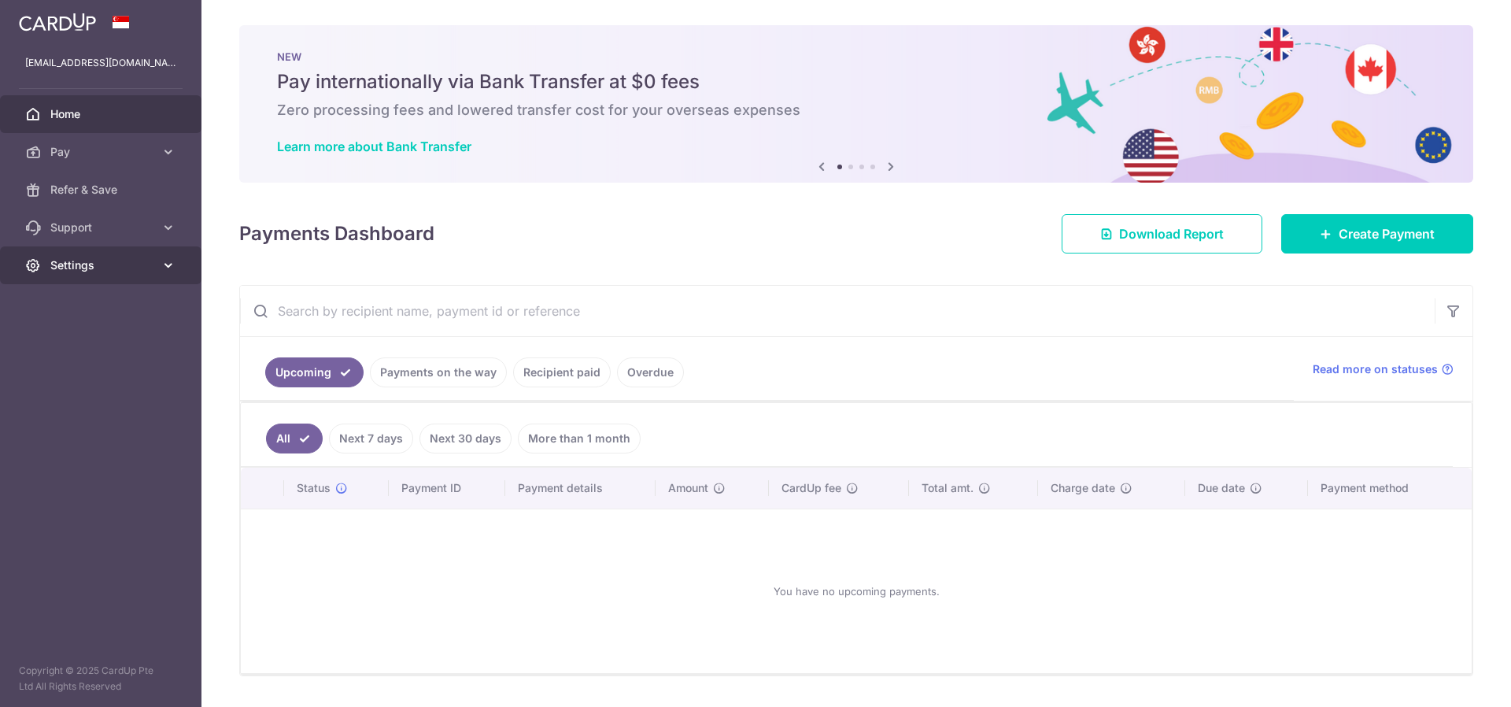
click at [71, 268] on span "Settings" at bounding box center [102, 265] width 104 height 16
click at [76, 351] on link "Logout" at bounding box center [100, 341] width 201 height 38
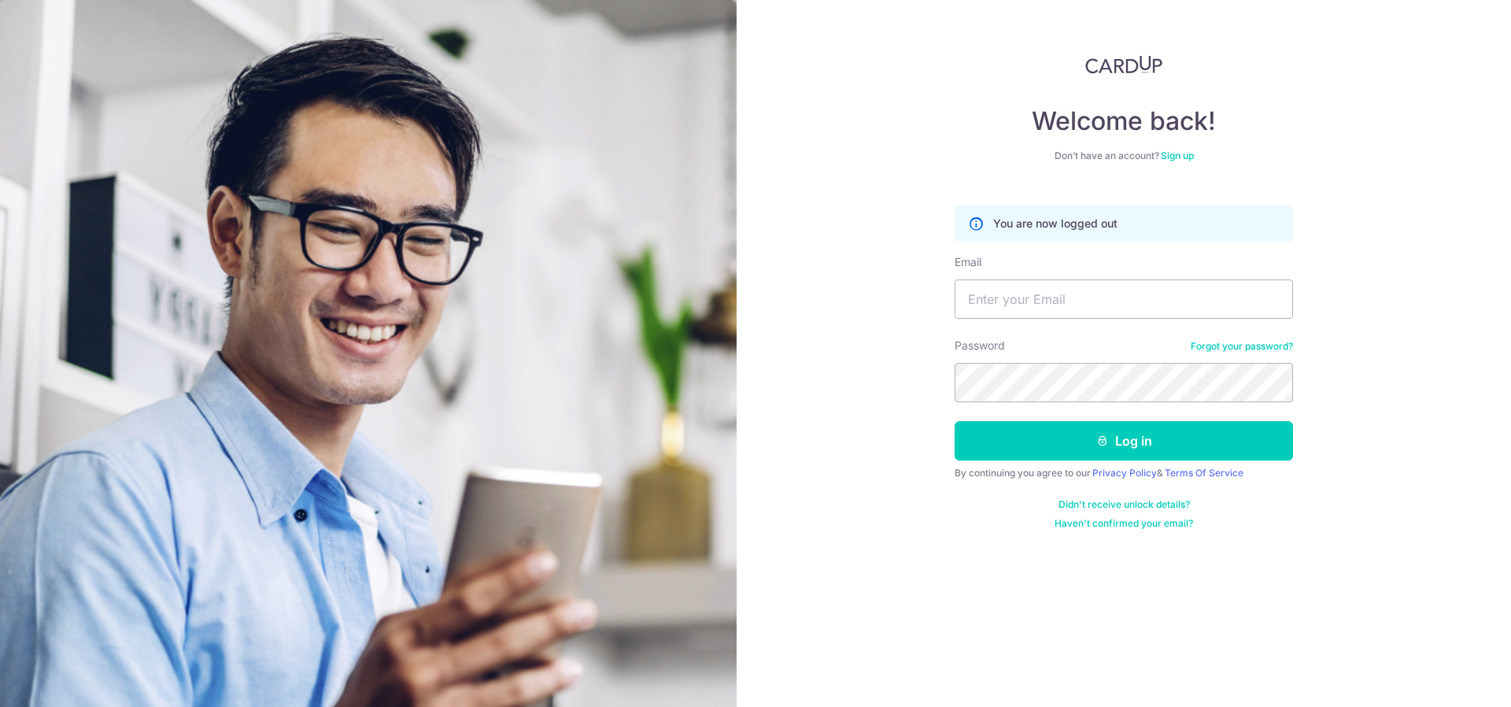
type input "[EMAIL_ADDRESS][DOMAIN_NAME]"
click at [955, 421] on button "Log in" at bounding box center [1124, 440] width 338 height 39
